Goal: Transaction & Acquisition: Purchase product/service

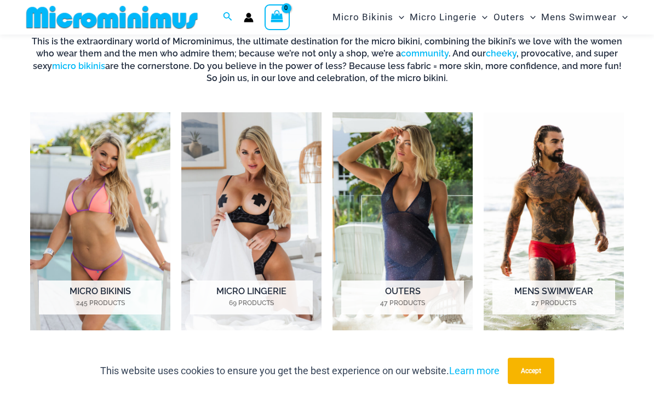
scroll to position [381, 0]
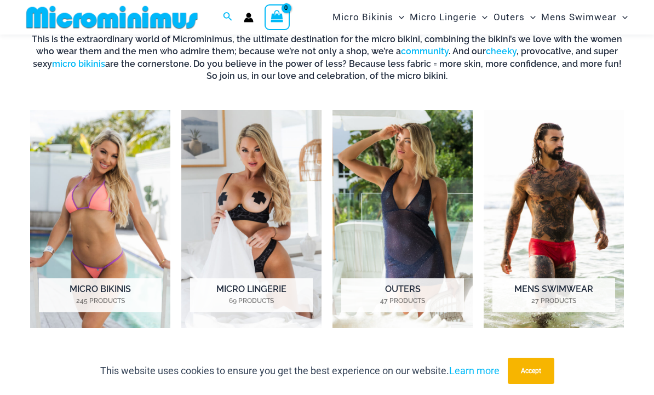
click at [246, 170] on img "Visit product category Micro Lingerie" at bounding box center [251, 219] width 140 height 218
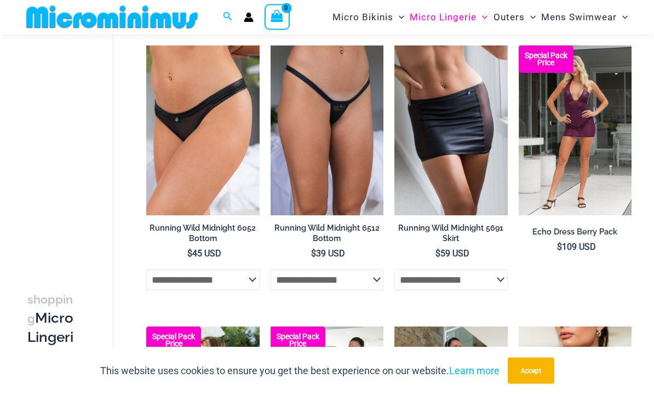
scroll to position [737, 0]
click at [271, 45] on img at bounding box center [271, 45] width 0 height 0
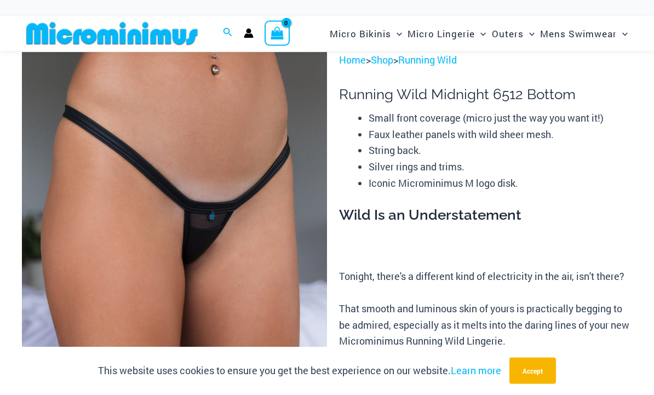
scroll to position [133, 0]
